Goal: Check status: Check status

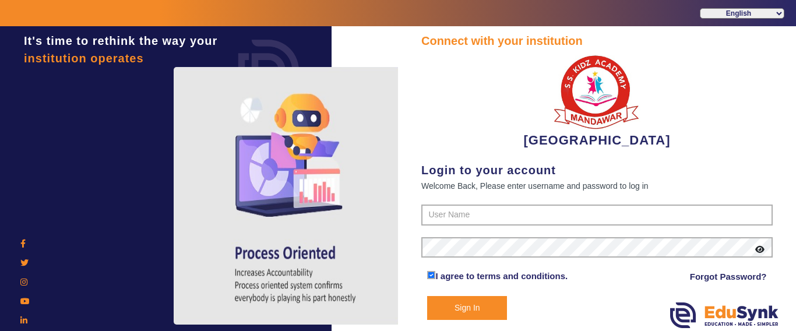
click at [500, 22] on header "English हिंदी (Hindi) ಕನ್ನಡ (Kannada) தமிழ் (Tamil) ଓଡିଆ (Odia) ਪੰਜਾਬੀ (Punjabi…" at bounding box center [398, 13] width 796 height 26
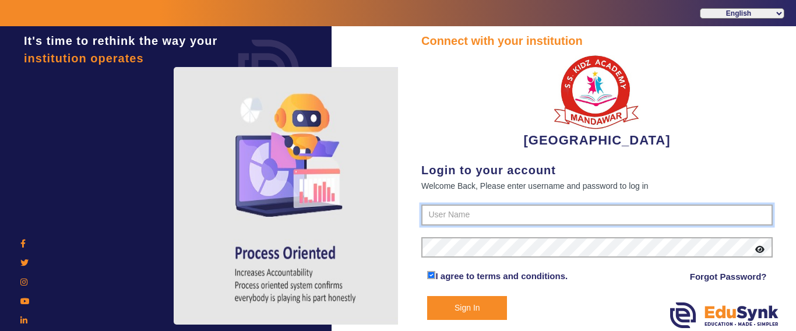
type input "9928895959"
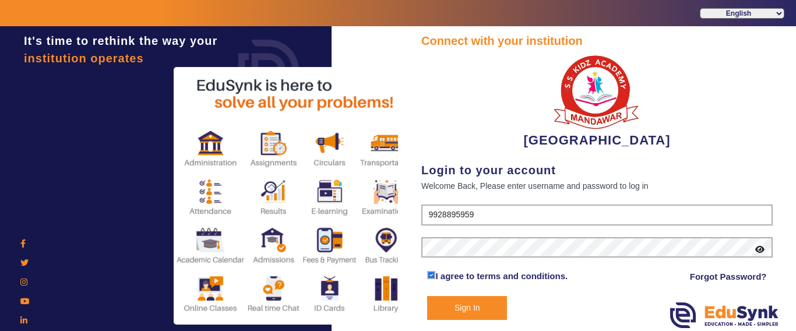
click at [469, 307] on button "Sign In" at bounding box center [467, 308] width 80 height 24
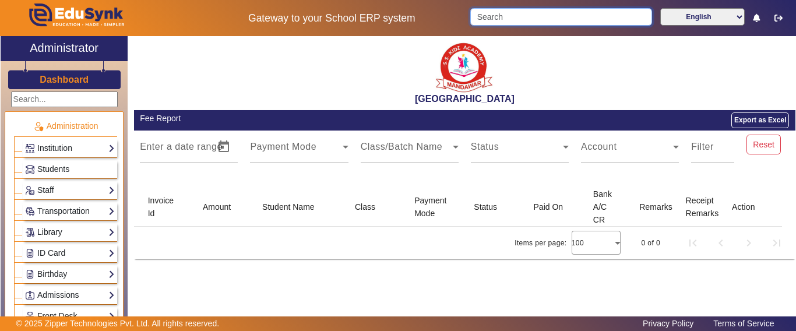
click at [515, 16] on input "Search" at bounding box center [560, 16] width 181 height 17
click at [513, 16] on input "Search" at bounding box center [560, 16] width 181 height 17
click at [502, 19] on input "Search" at bounding box center [560, 16] width 181 height 17
click at [502, 17] on input "Search" at bounding box center [560, 16] width 181 height 17
click at [511, 15] on input "Search" at bounding box center [560, 16] width 181 height 17
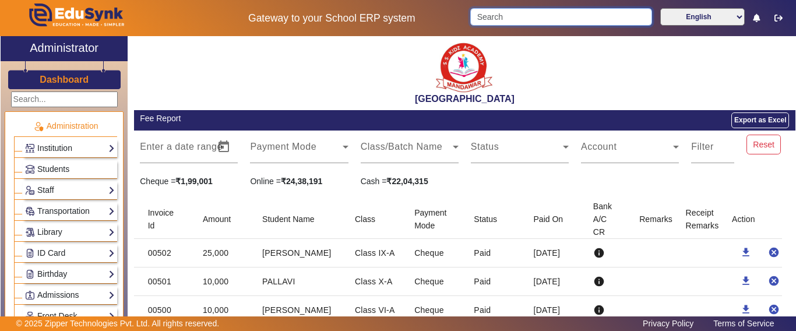
drag, startPoint x: 520, startPoint y: 15, endPoint x: 530, endPoint y: 18, distance: 10.5
click at [520, 15] on input "Search" at bounding box center [560, 16] width 181 height 17
click at [531, 18] on input "Search" at bounding box center [560, 16] width 181 height 17
click at [530, 18] on input "Search" at bounding box center [560, 16] width 181 height 17
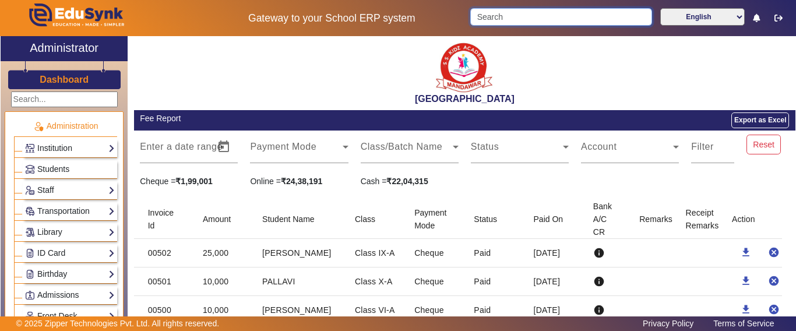
click at [530, 18] on input "Search" at bounding box center [560, 16] width 181 height 17
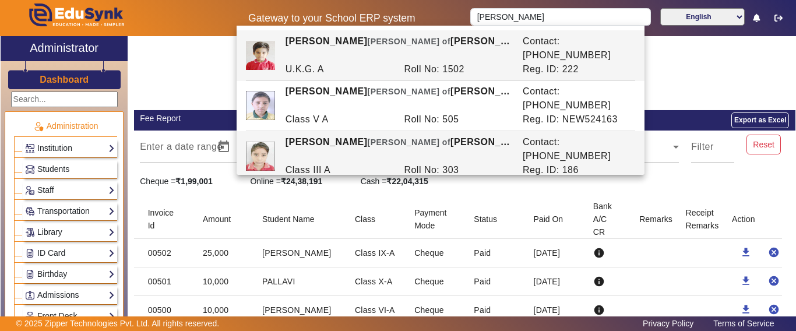
click at [455, 135] on div "[PERSON_NAME] [PERSON_NAME] of [PERSON_NAME]" at bounding box center [397, 149] width 237 height 28
type input "[PERSON_NAME]"
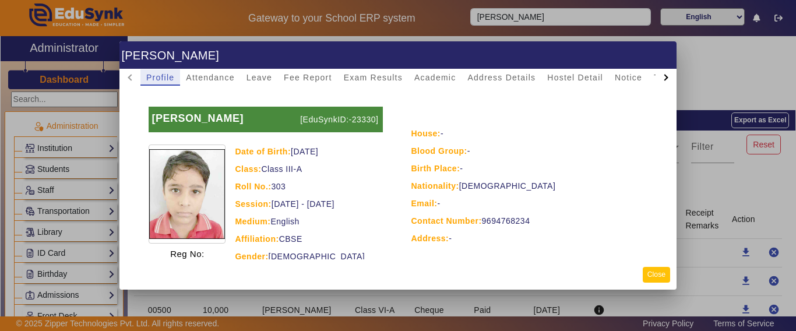
click at [660, 268] on button "Close" at bounding box center [656, 275] width 27 height 16
